Goal: Communication & Community: Share content

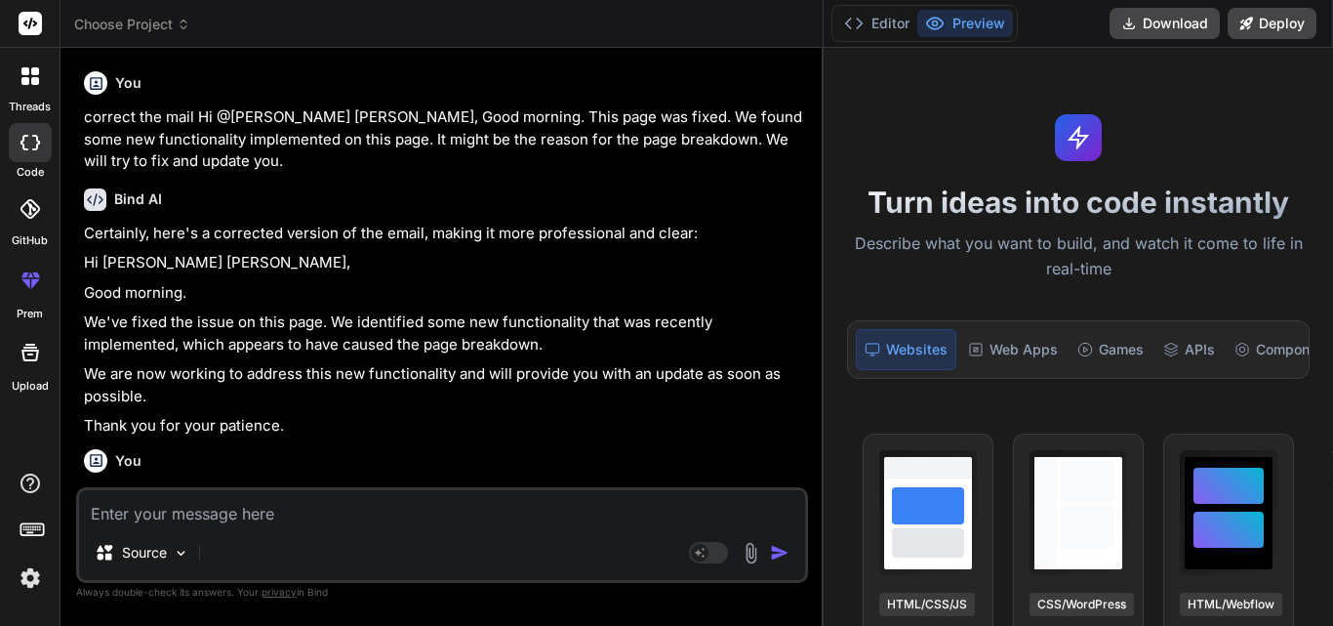
scroll to position [37, 0]
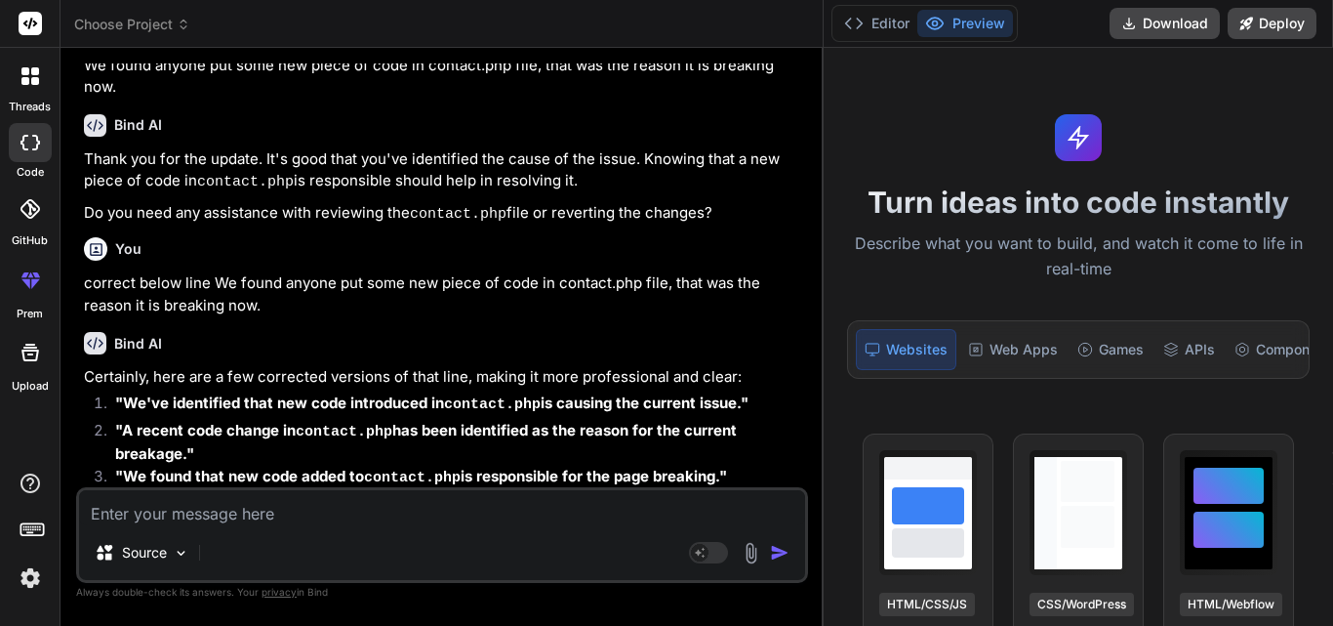
drag, startPoint x: 0, startPoint y: 0, endPoint x: 488, endPoint y: 508, distance: 704.8
click at [488, 508] on textarea at bounding box center [442, 507] width 726 height 35
type textarea "c"
type textarea "x"
type textarea "ci"
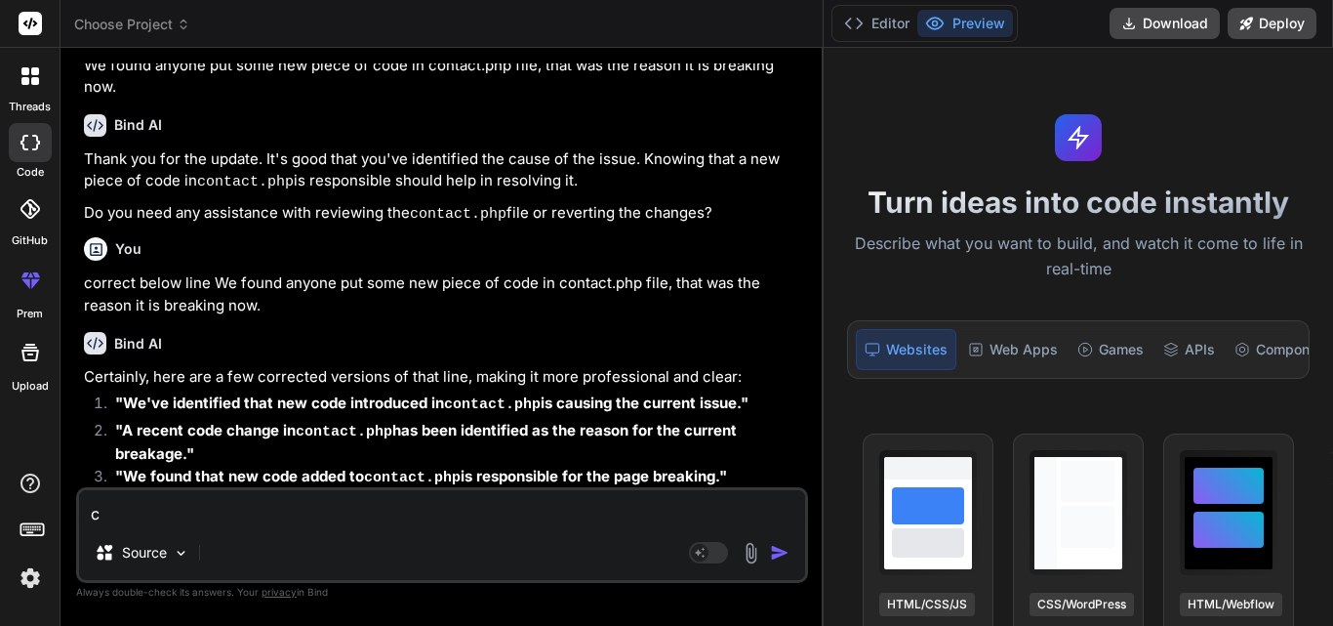
type textarea "x"
type textarea "c"
type textarea "x"
type textarea "co"
type textarea "x"
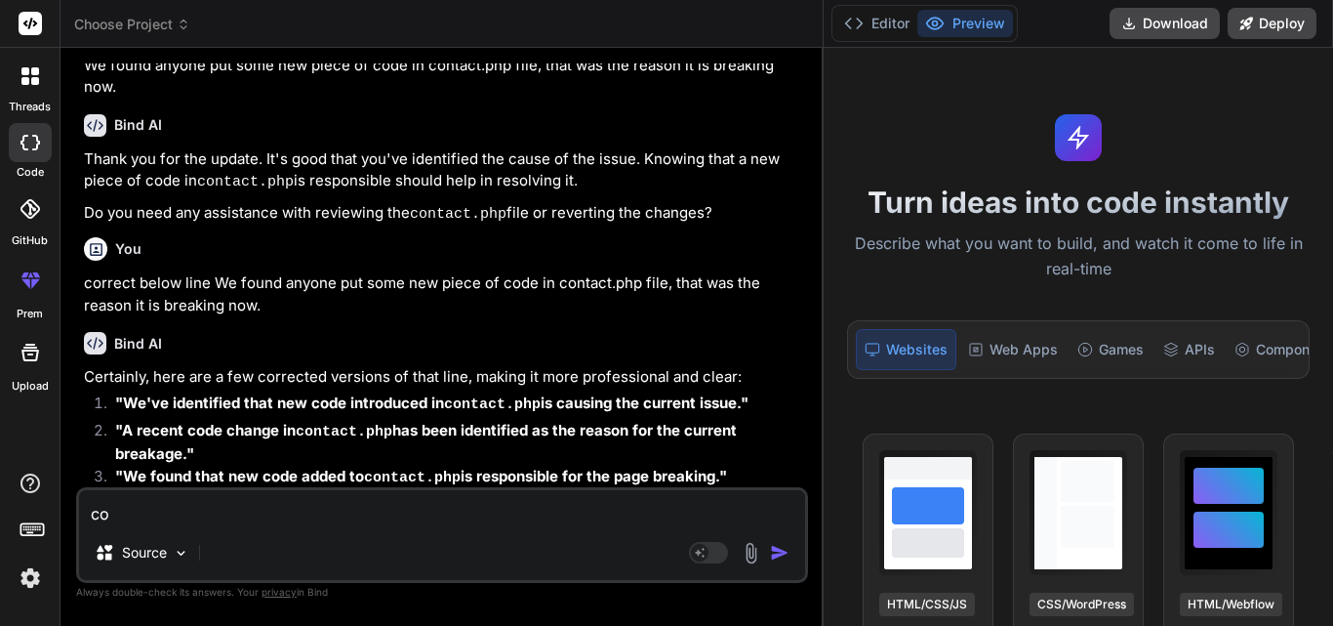
type textarea "cor"
type textarea "x"
type textarea "core"
type textarea "x"
type textarea "cor"
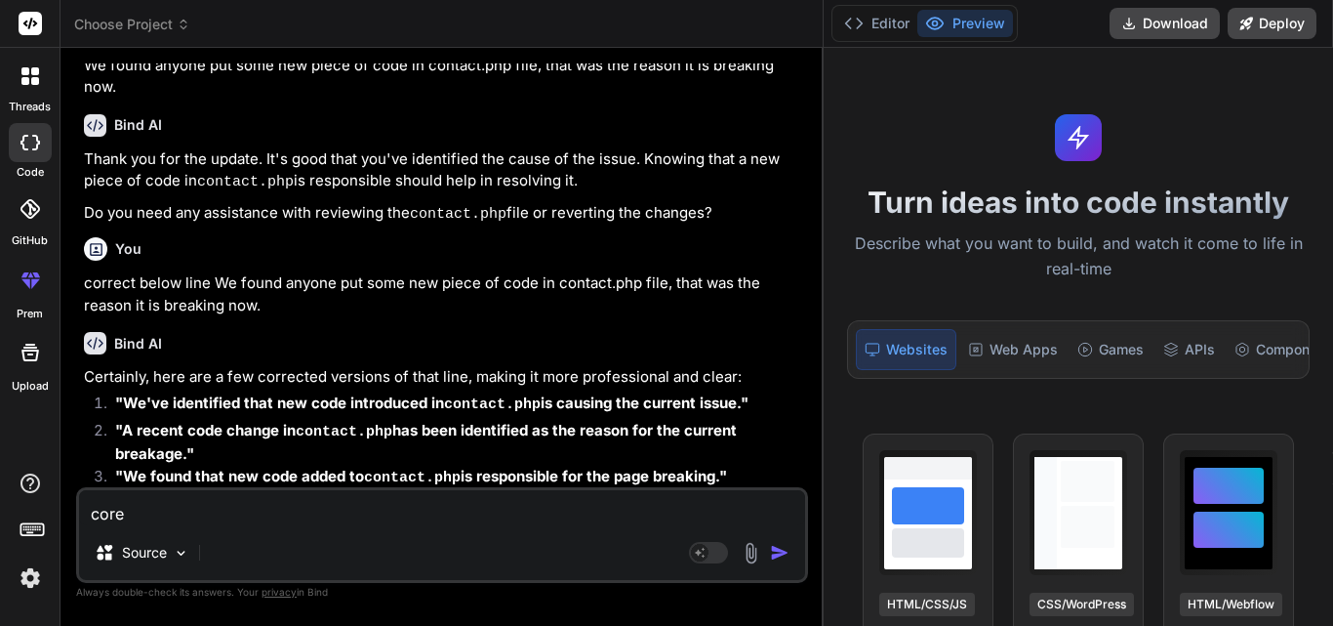
type textarea "x"
type textarea "corr"
type textarea "x"
type textarea "corre"
type textarea "x"
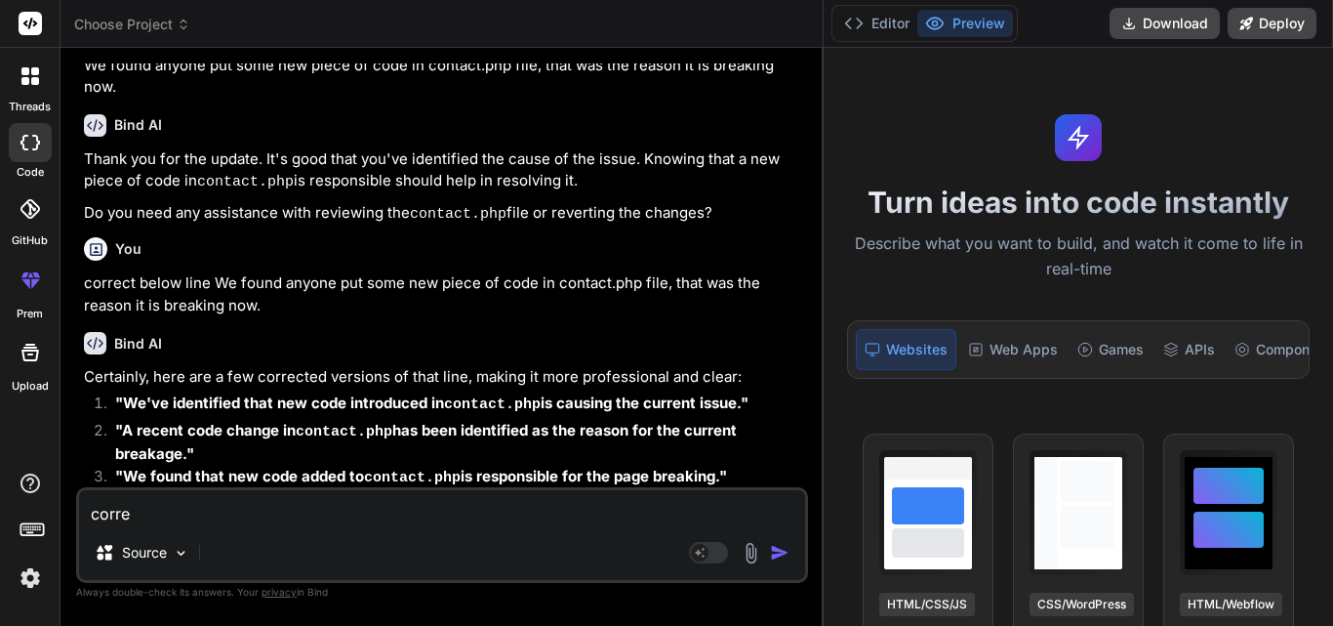
type textarea "correc"
type textarea "x"
type textarea "correct"
type textarea "x"
type textarea "correct"
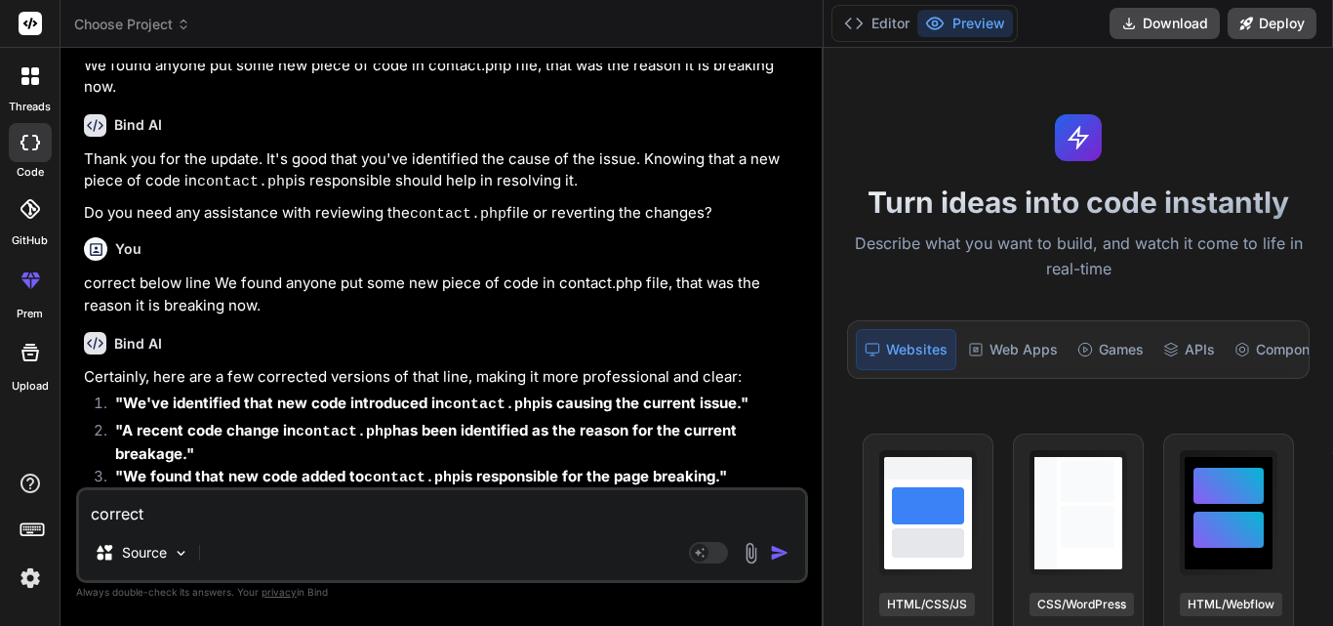
type textarea "x"
type textarea "correct t"
type textarea "x"
type textarea "correct th"
type textarea "x"
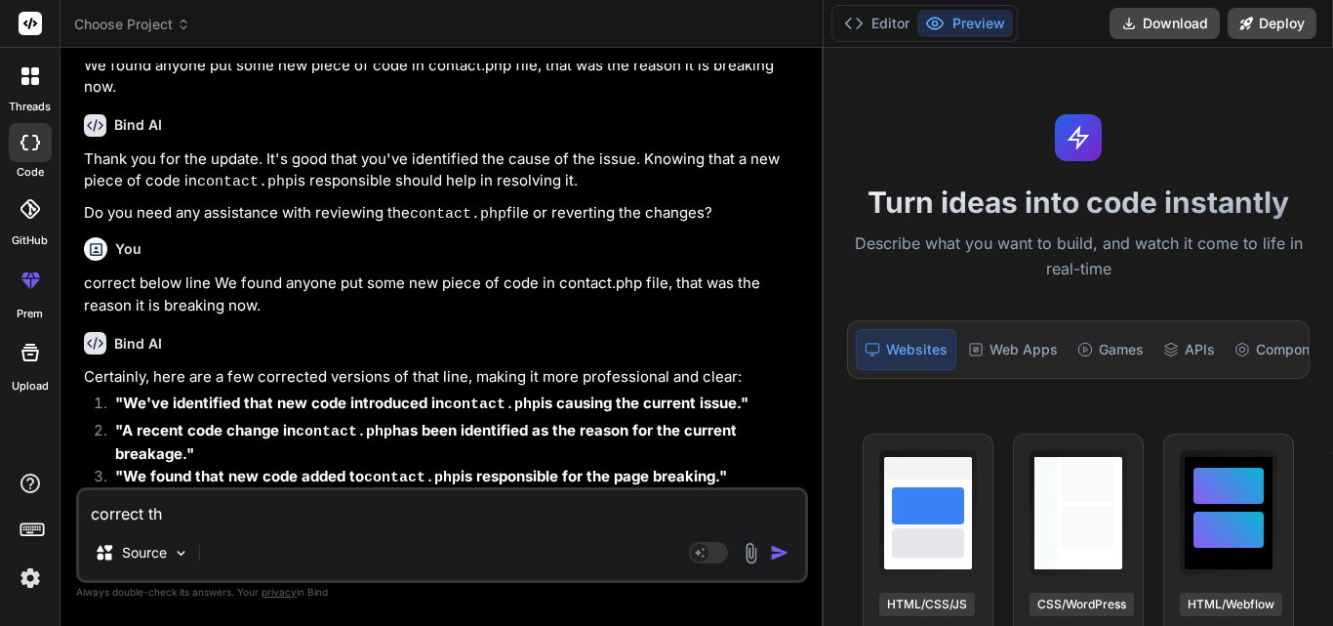
type textarea "correct the"
type textarea "x"
type textarea "correct the"
type textarea "x"
type textarea "correct the m"
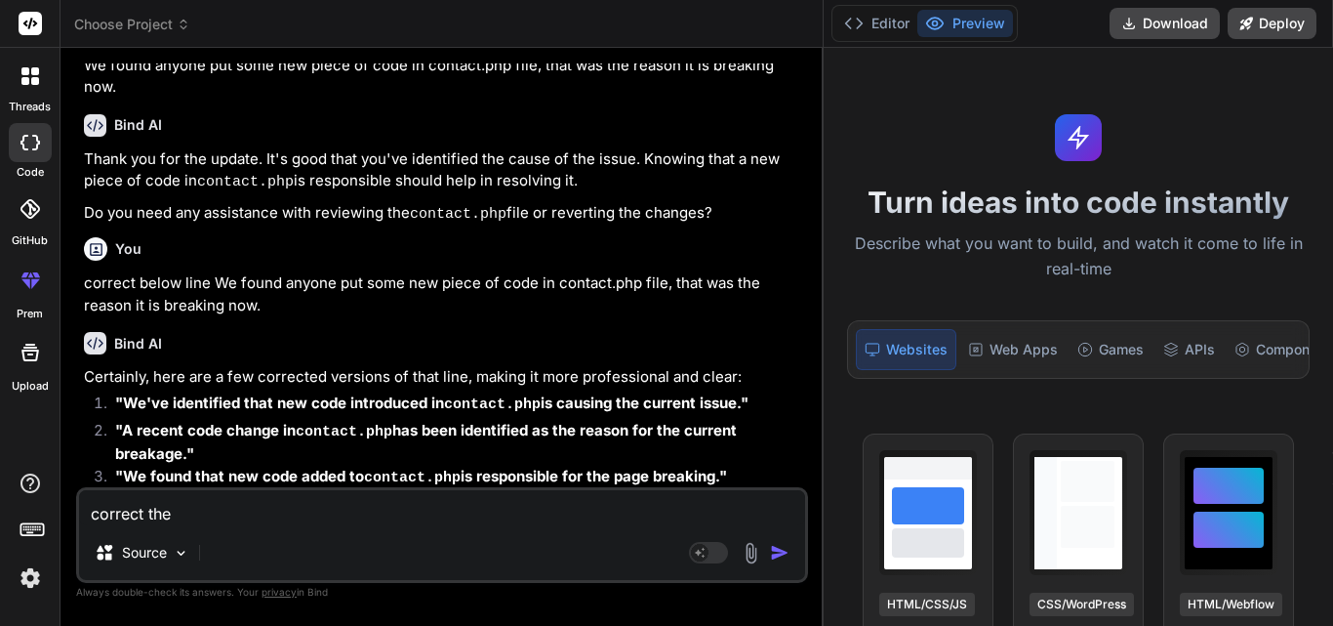
type textarea "x"
type textarea "correct the ma"
type textarea "x"
type textarea "correct the mai"
type textarea "x"
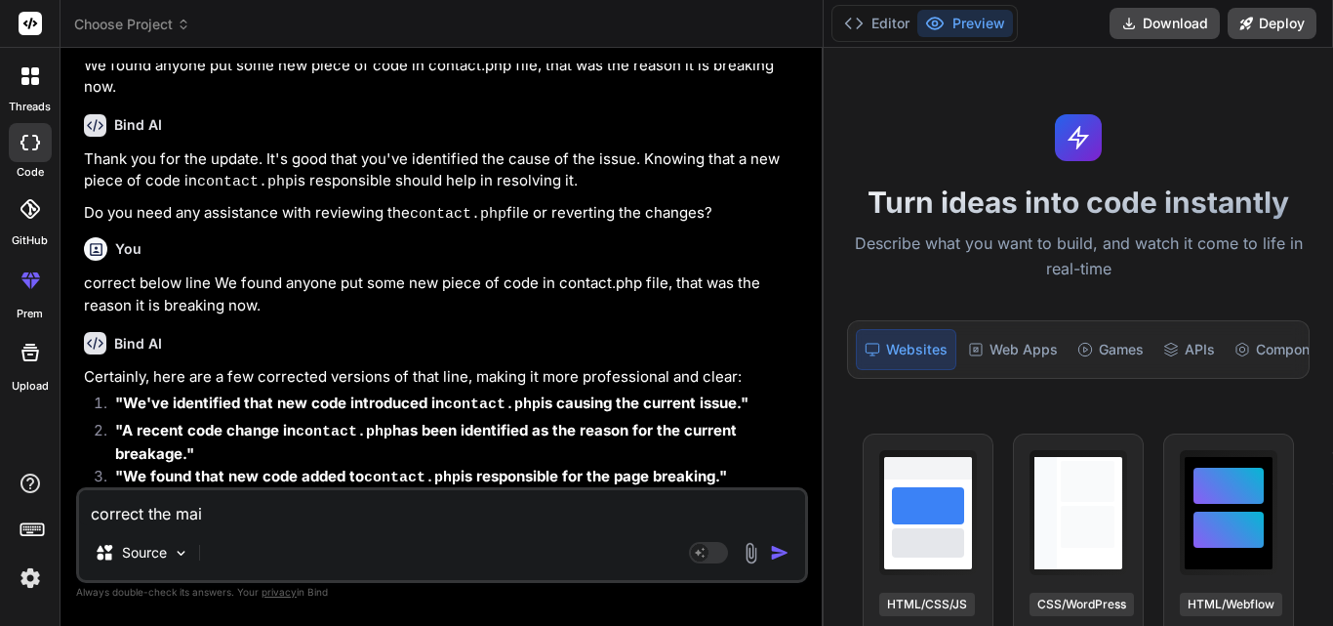
type textarea "correct the mail"
type textarea "x"
type textarea "correct the mail:"
type textarea "x"
type textarea "correct the mail:"
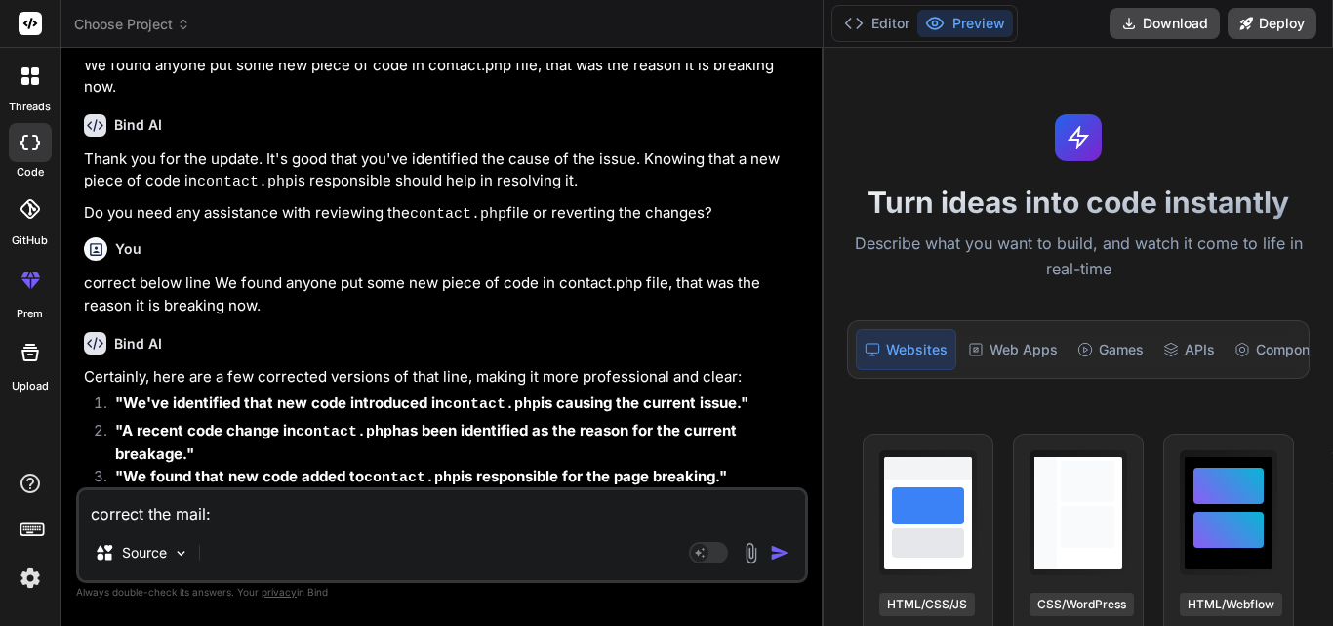
type textarea "x"
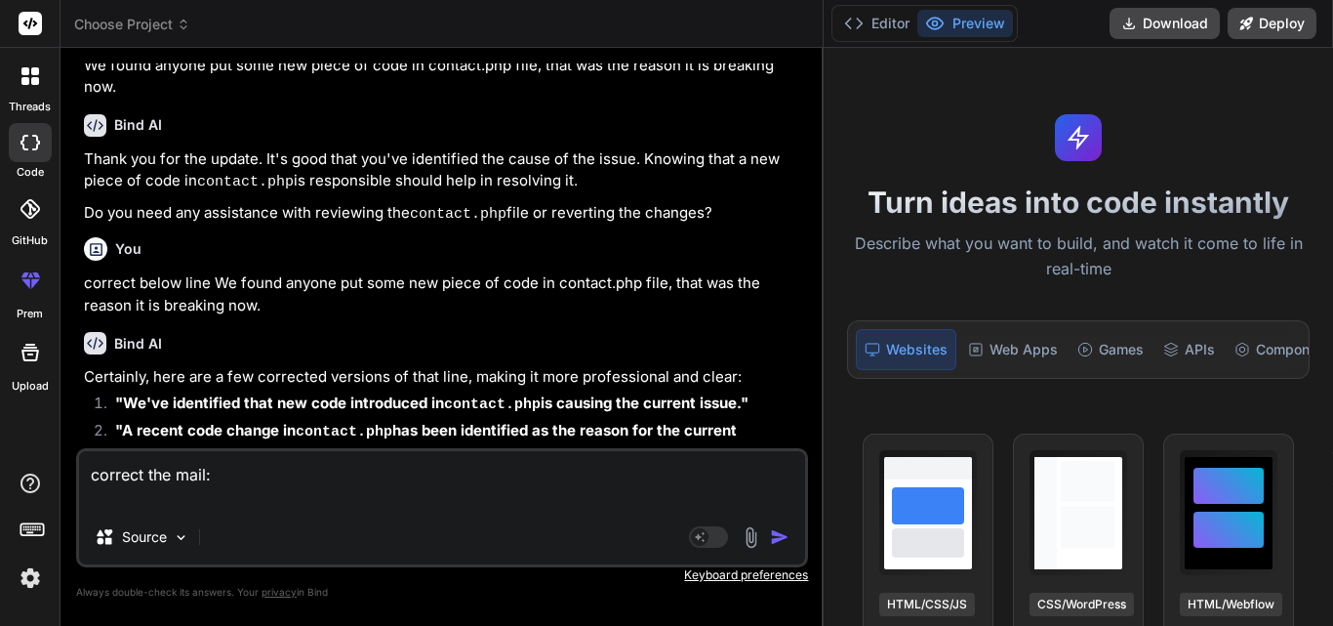
paste textarea "We have pushed the latest code in 'ankit-dev' branch. @[PERSON_NAME], Can we me…"
type textarea "correct the mail: We have pushed the latest code in 'ankit-dev' branch. @[PERSO…"
type textarea "x"
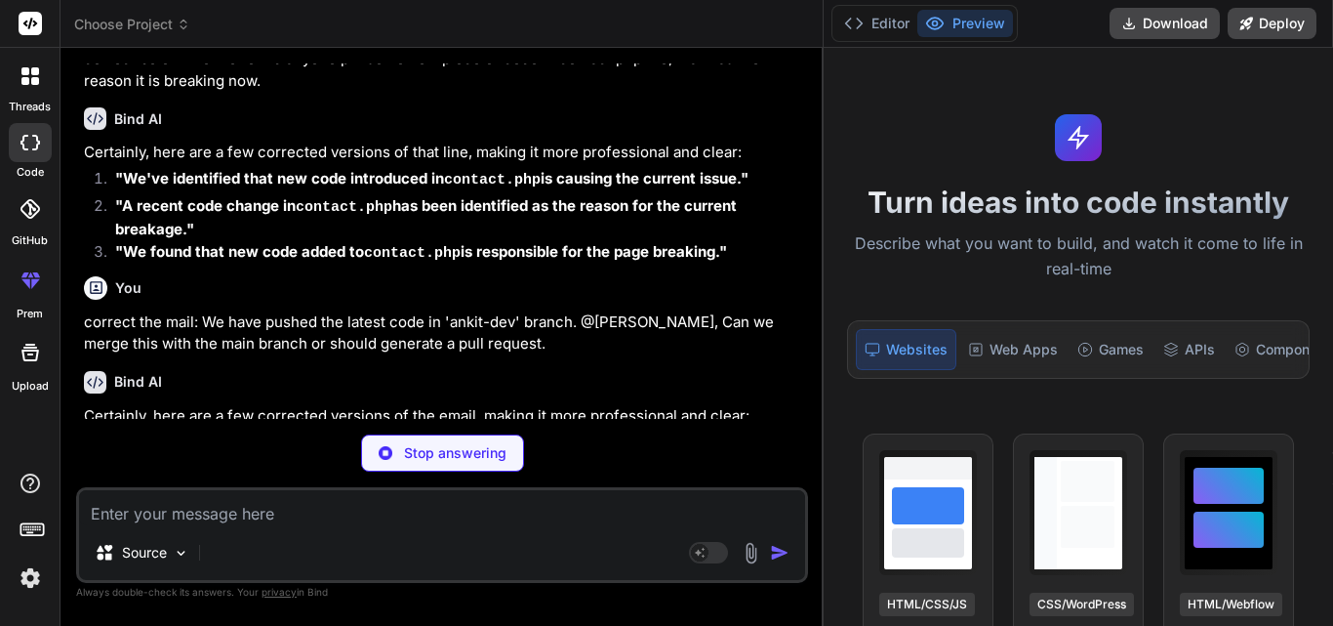
scroll to position [1142, 0]
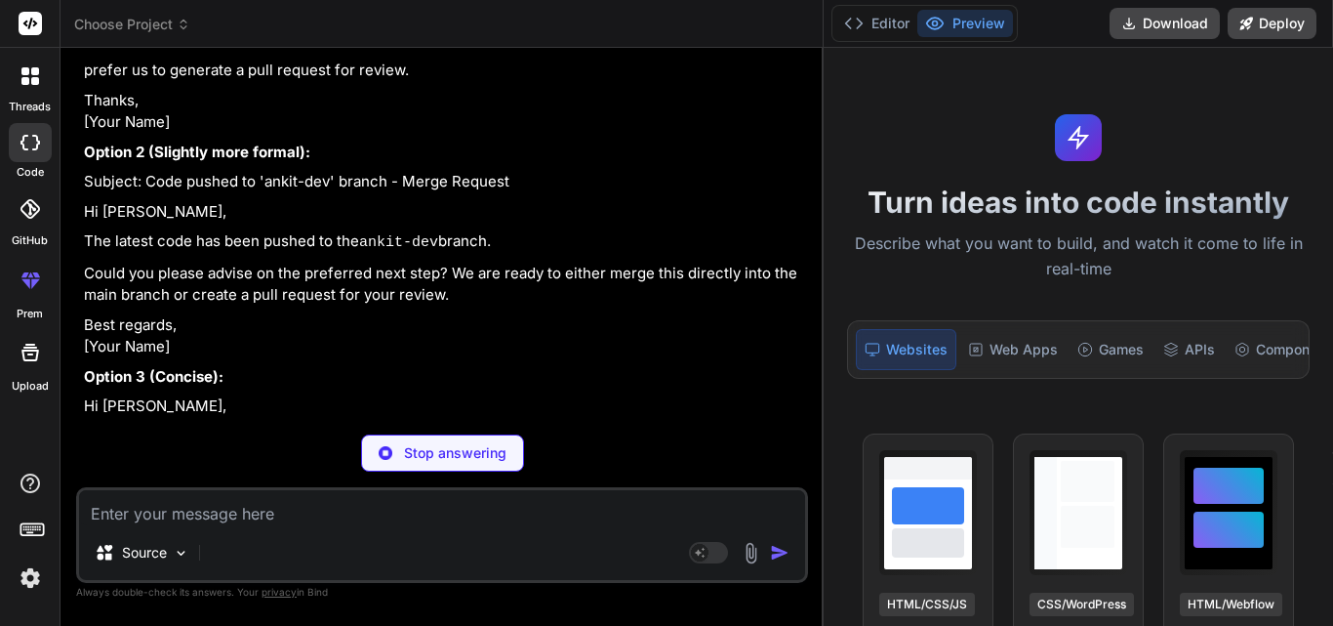
type textarea "x"
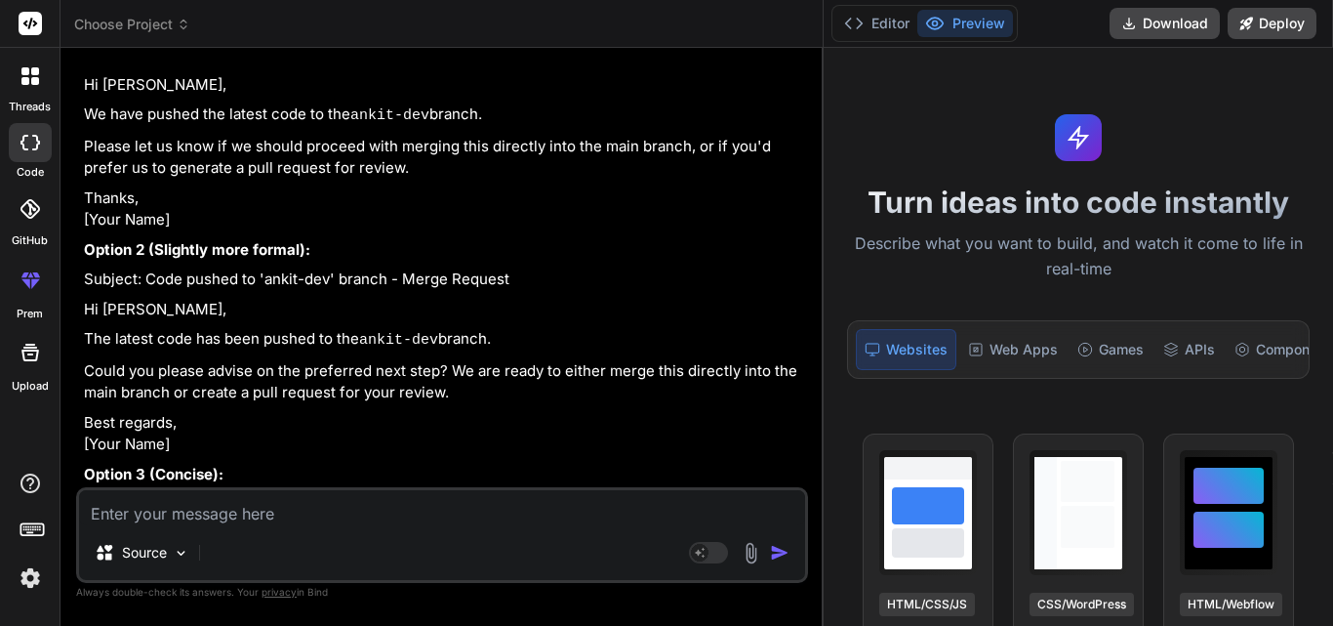
scroll to position [947, 0]
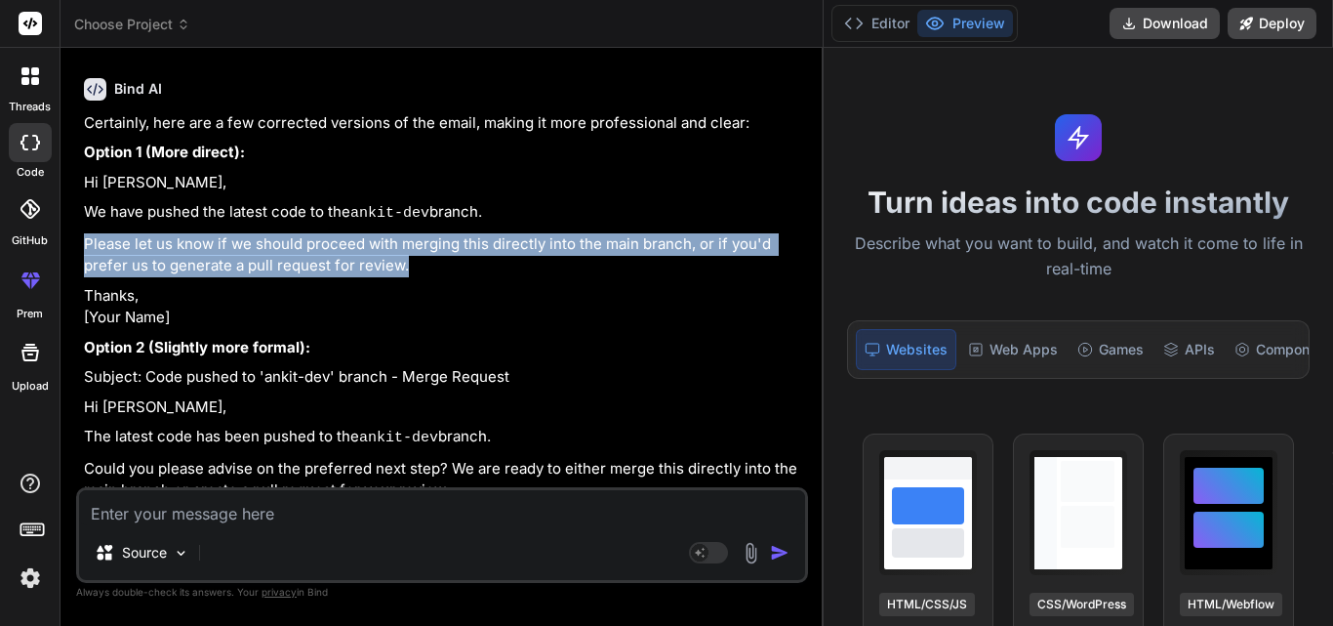
drag, startPoint x: 418, startPoint y: 256, endPoint x: 70, endPoint y: 232, distance: 348.2
click at [70, 232] on div "Bind AI Web Search Created with Pixso. Code Generator You correct the mail Hi @…" at bounding box center [442, 336] width 763 height 577
copy p "Please let us know if we should proceed with merging this directly into the mai…"
